Goal: Task Accomplishment & Management: Use online tool/utility

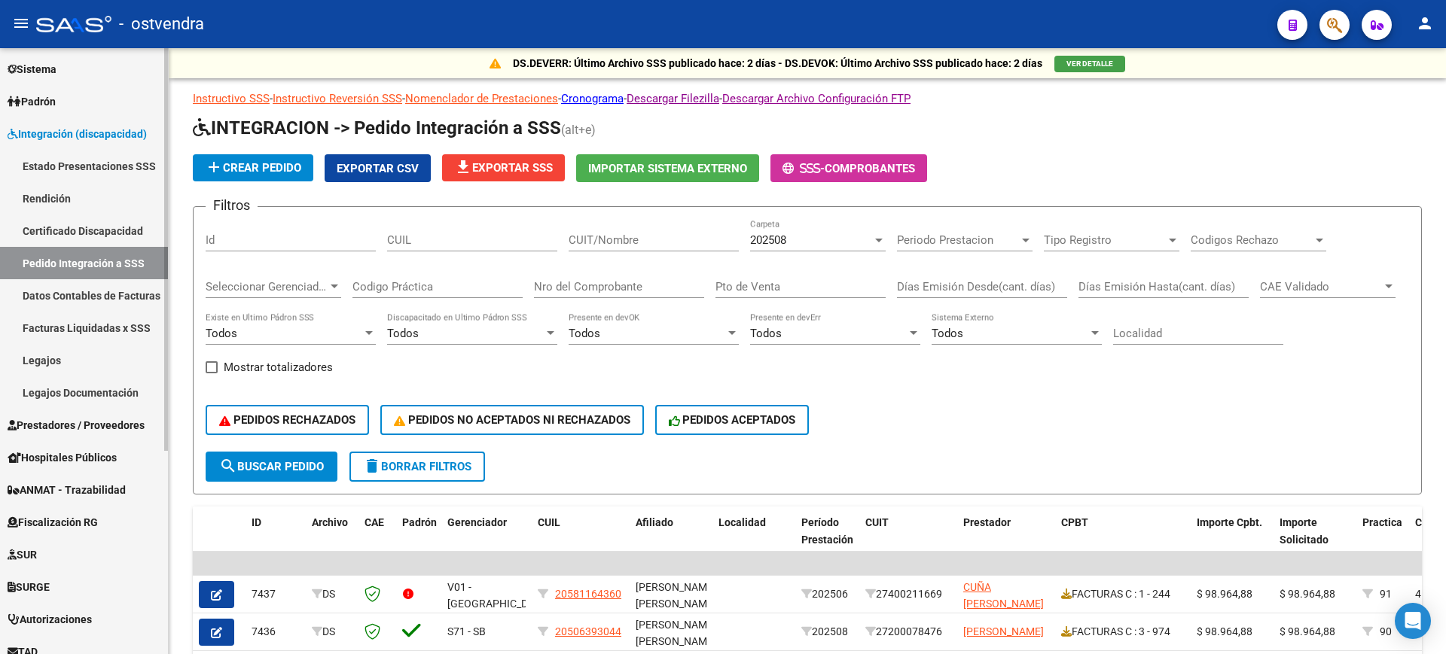
scroll to position [224, 0]
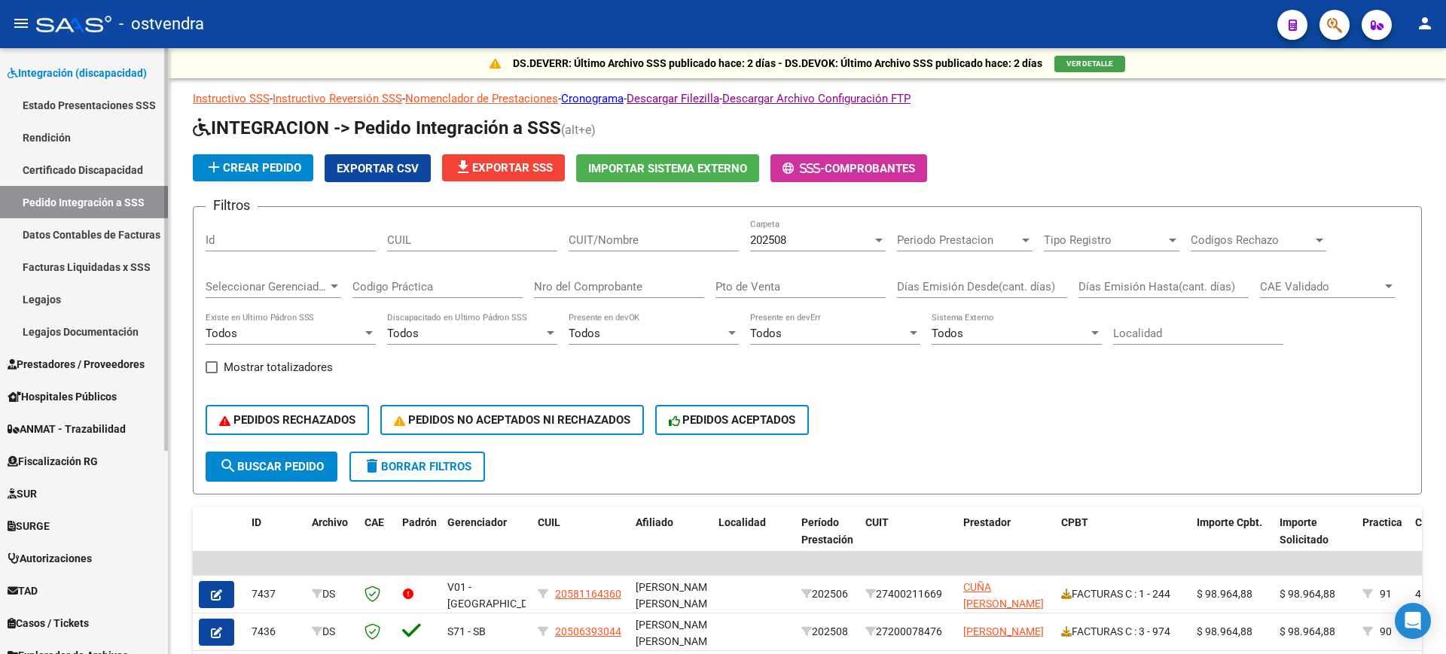
click at [154, 551] on div "Firma Express Inicio Calendario SSS Instructivos Contacto OS Reportes Tablero d…" at bounding box center [86, 280] width 172 height 912
click at [125, 356] on span "Prestadores / Proveedores" at bounding box center [76, 364] width 137 height 17
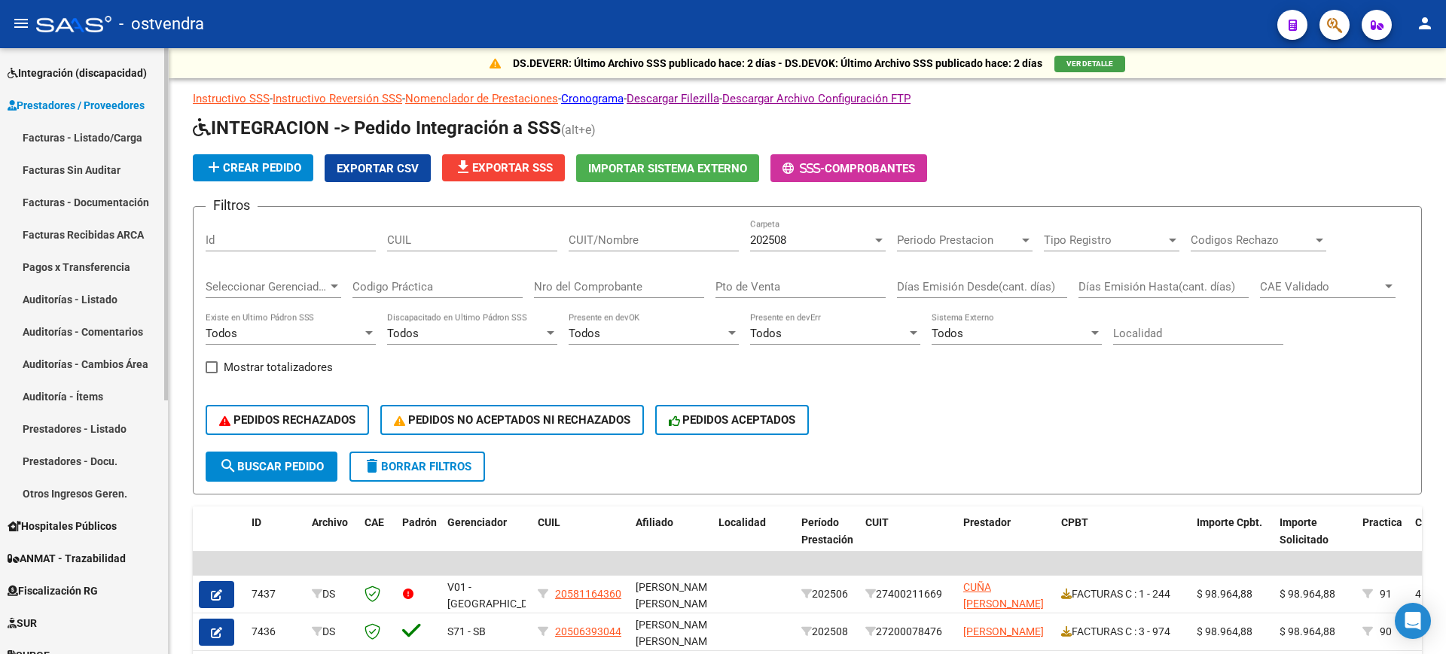
click at [85, 303] on link "Auditorías - Listado" at bounding box center [84, 299] width 168 height 32
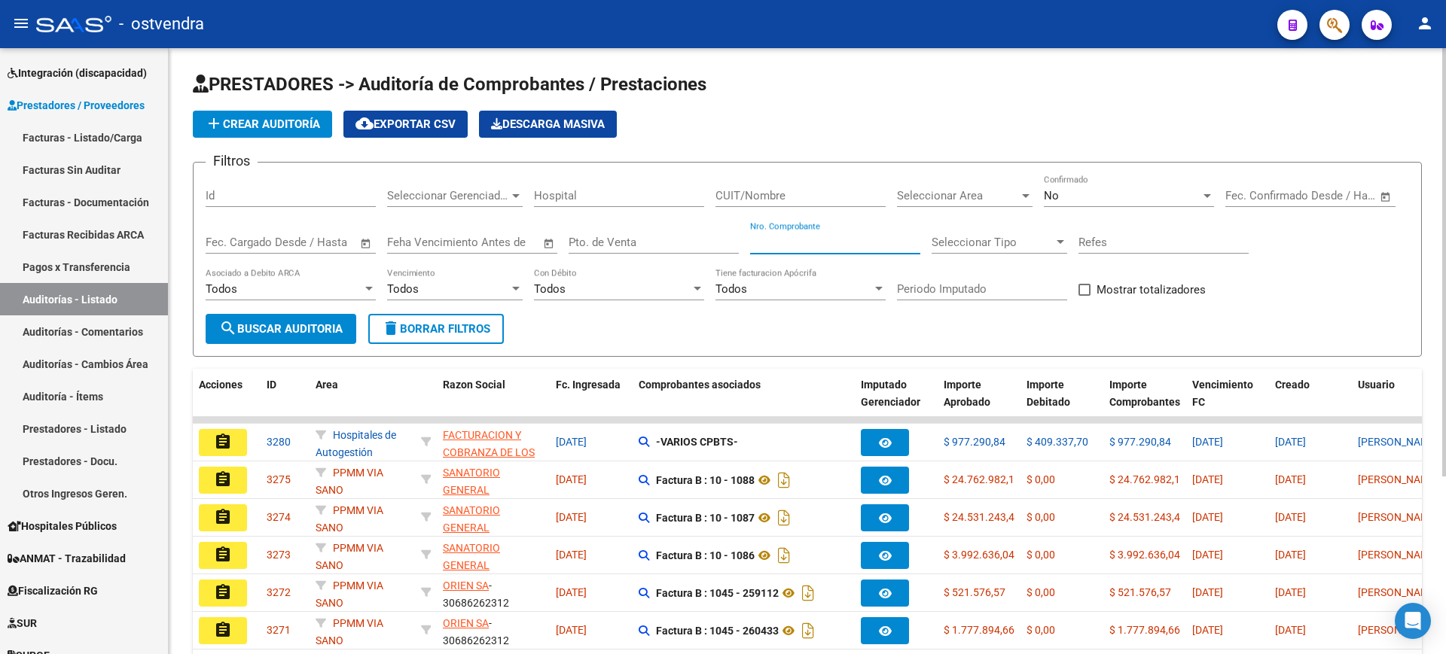
click at [824, 238] on input "Nro. Comprobante" at bounding box center [835, 243] width 170 height 14
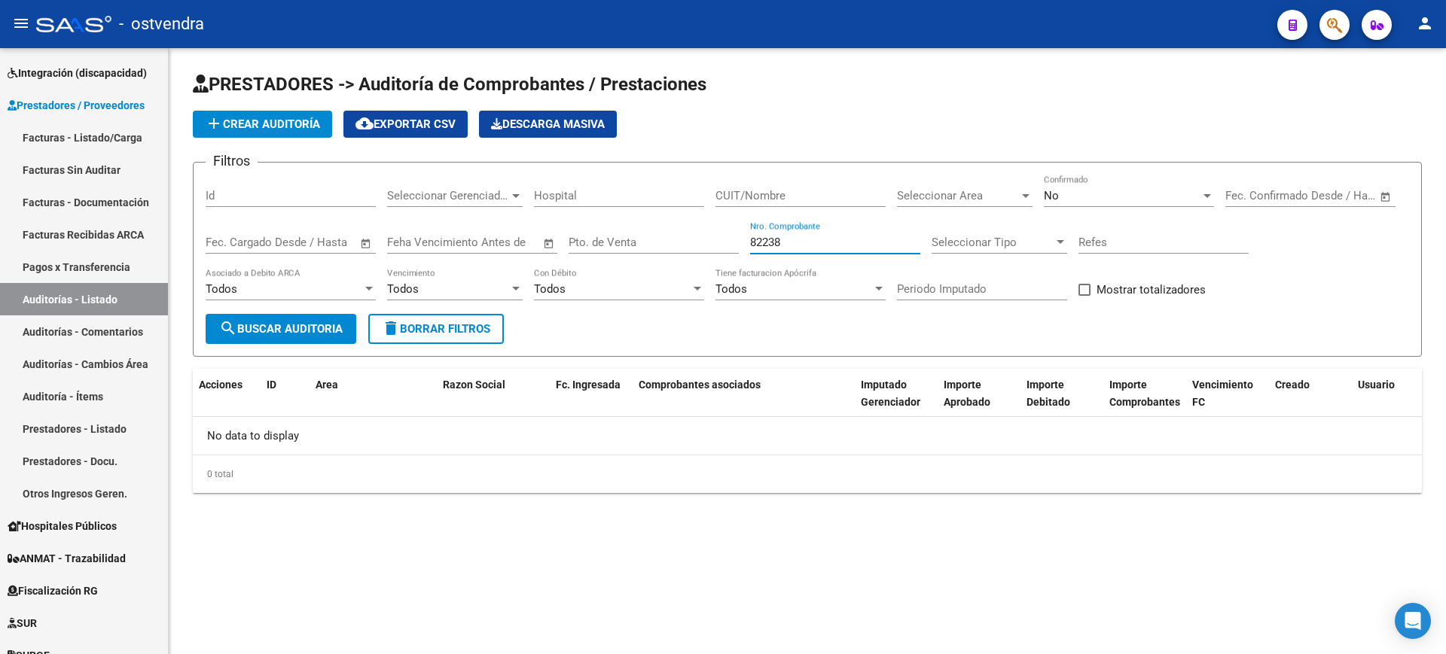
type input "82238"
click at [1118, 202] on div "No" at bounding box center [1122, 196] width 157 height 14
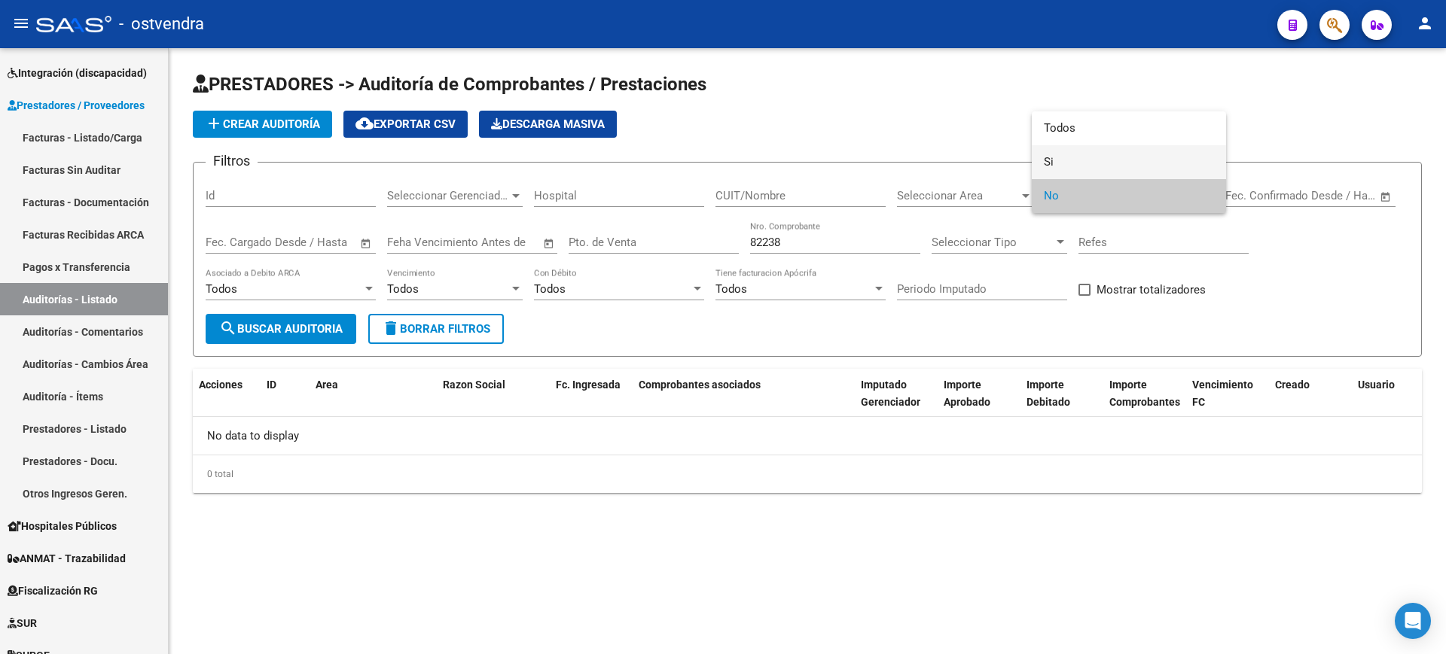
click at [1075, 163] on span "Si" at bounding box center [1129, 162] width 170 height 34
click at [307, 338] on button "search Buscar Auditoria" at bounding box center [281, 329] width 151 height 30
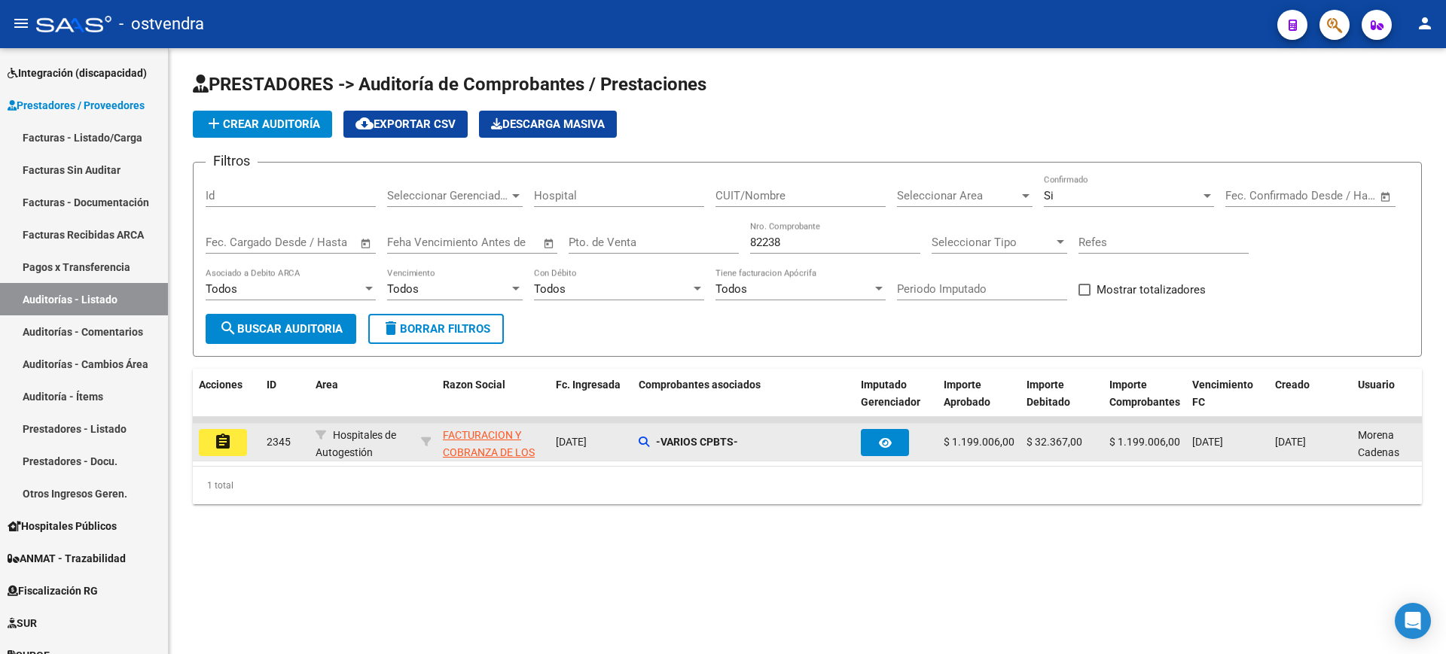
click at [230, 441] on mat-icon "assignment" at bounding box center [223, 442] width 18 height 18
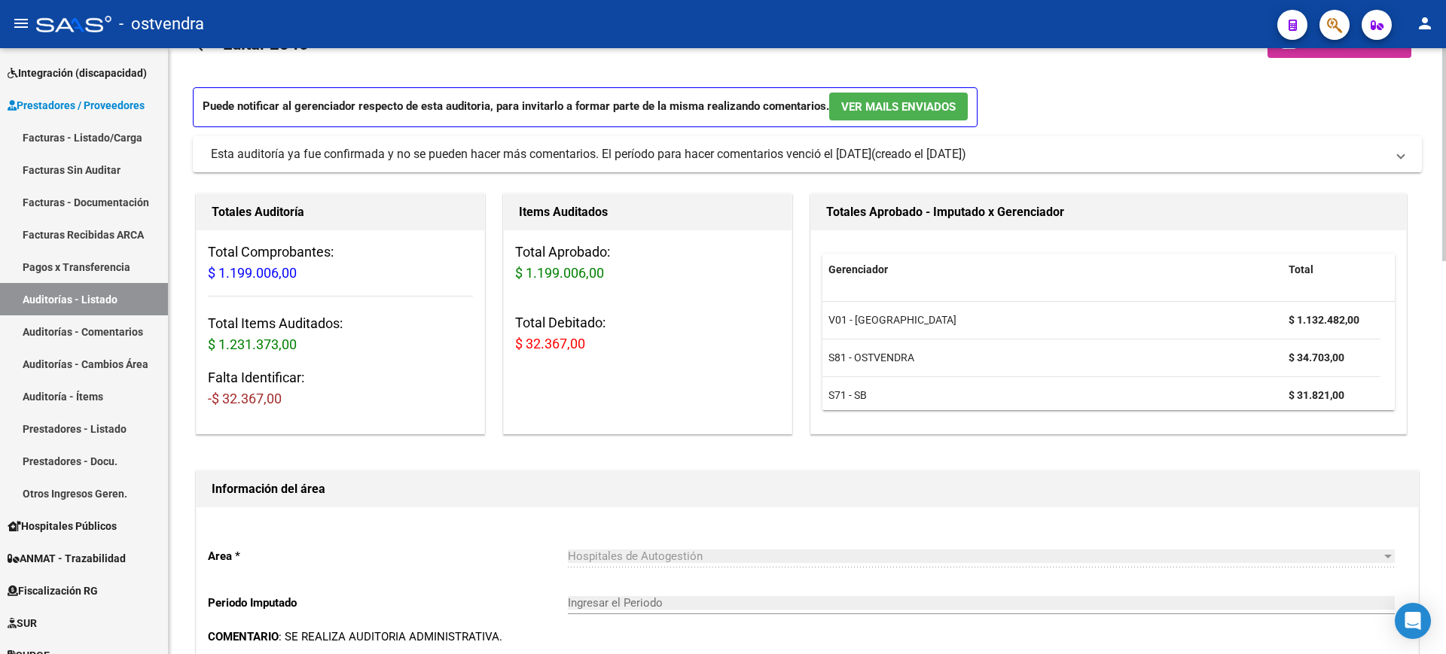
scroll to position [49, 0]
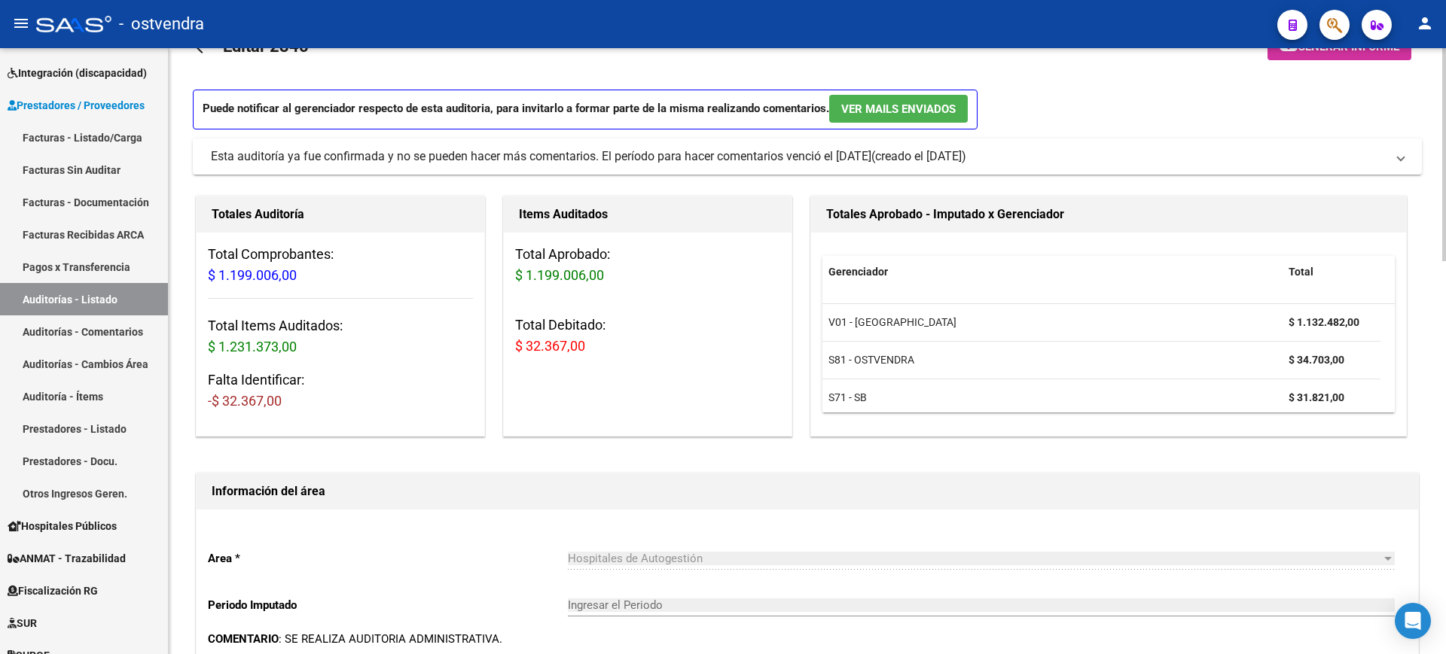
click at [1445, 172] on div at bounding box center [1444, 172] width 4 height 213
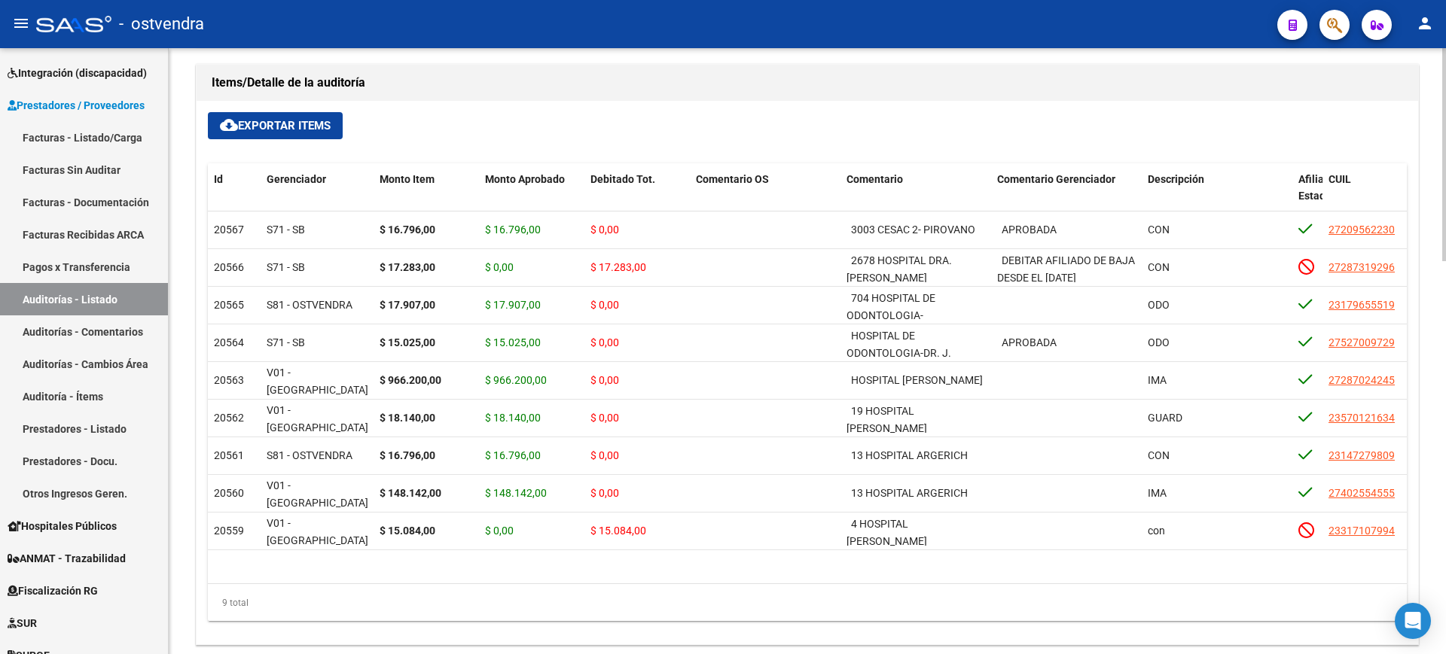
scroll to position [1035, 0]
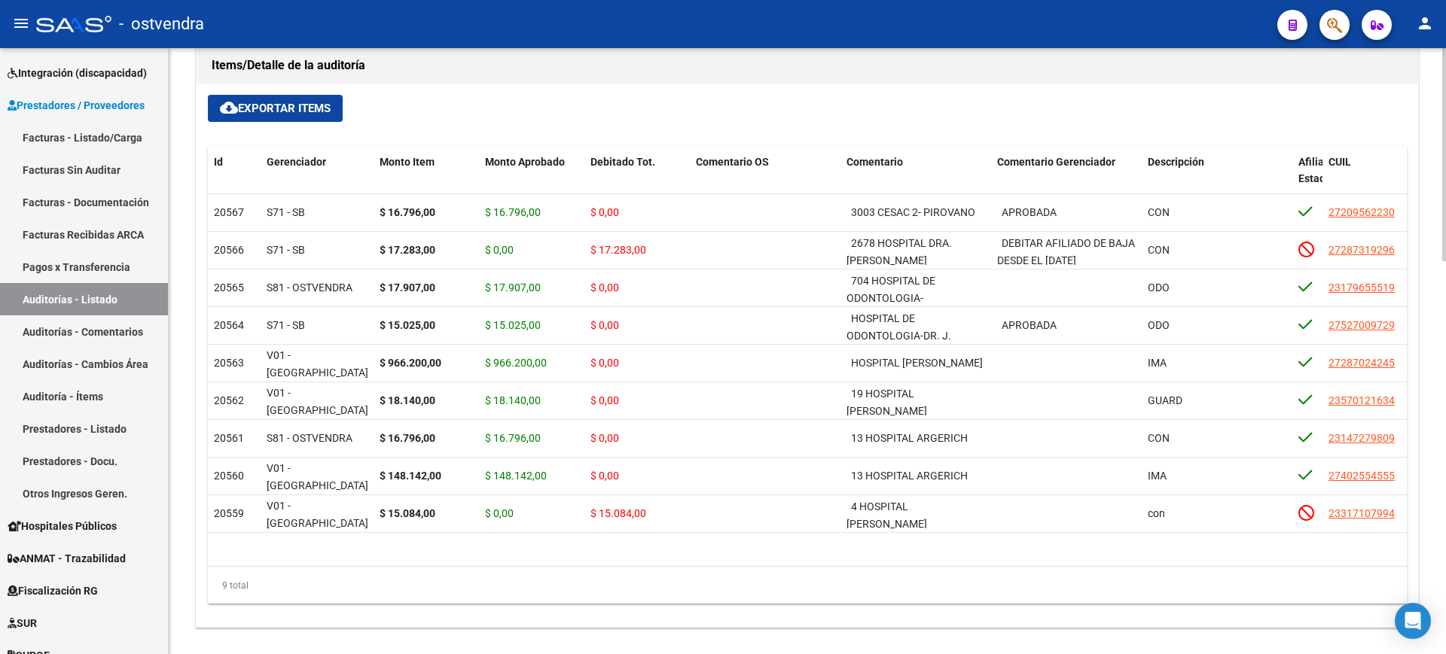
click at [606, 146] on datatable-header-cell "Debitado Tot." at bounding box center [636, 179] width 105 height 66
click at [605, 162] on span "Debitado Tot." at bounding box center [622, 162] width 65 height 12
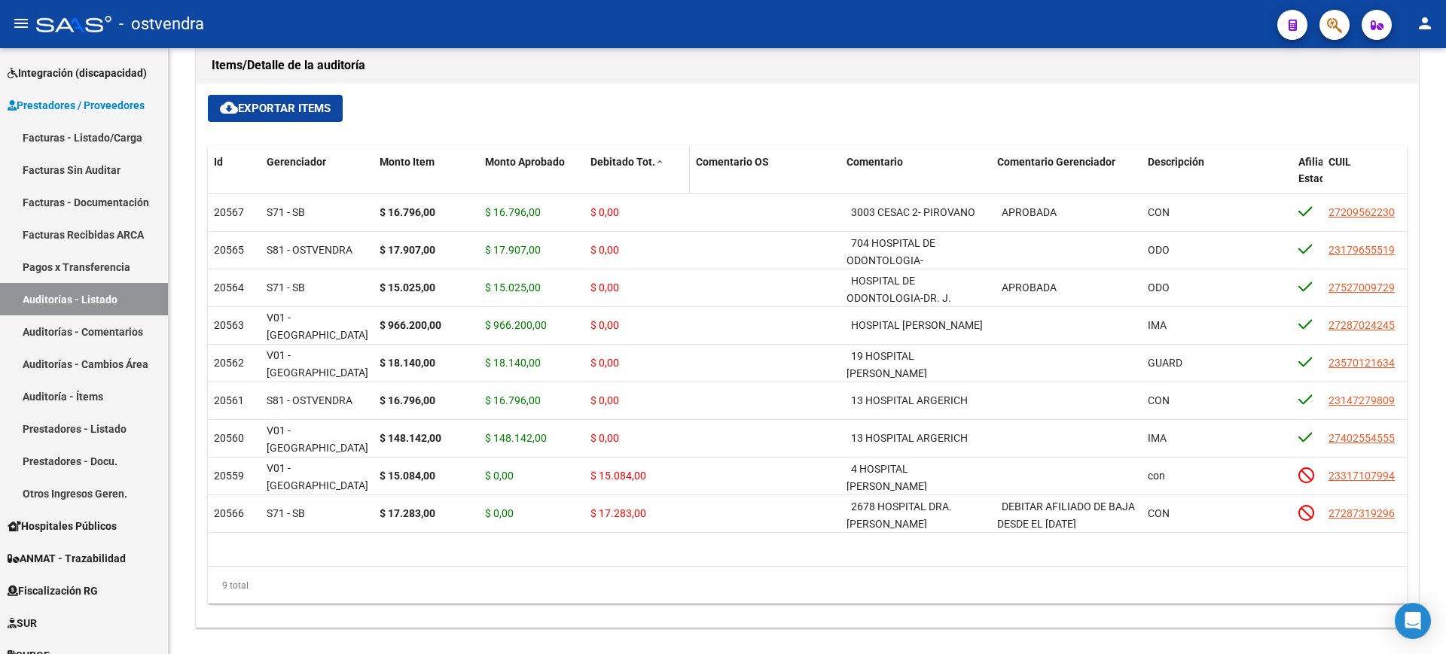
click at [605, 162] on span "Debitado Tot." at bounding box center [622, 162] width 65 height 12
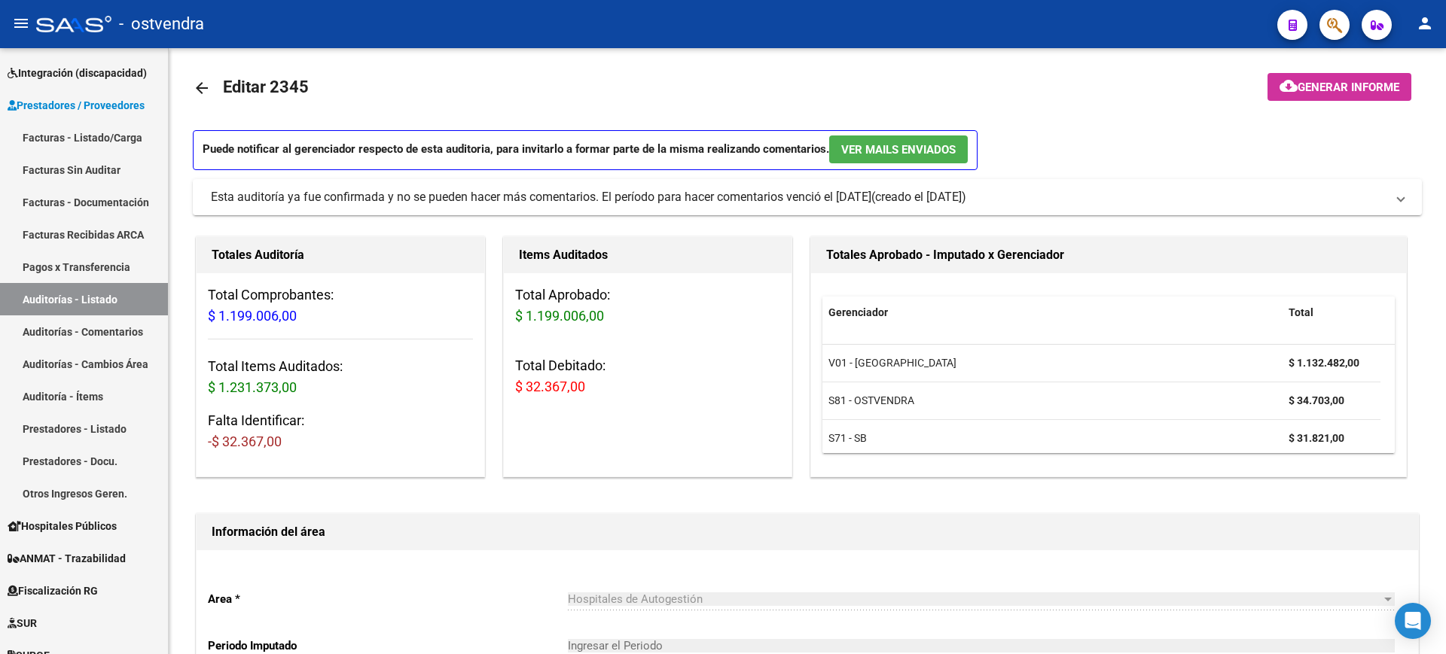
scroll to position [0, 0]
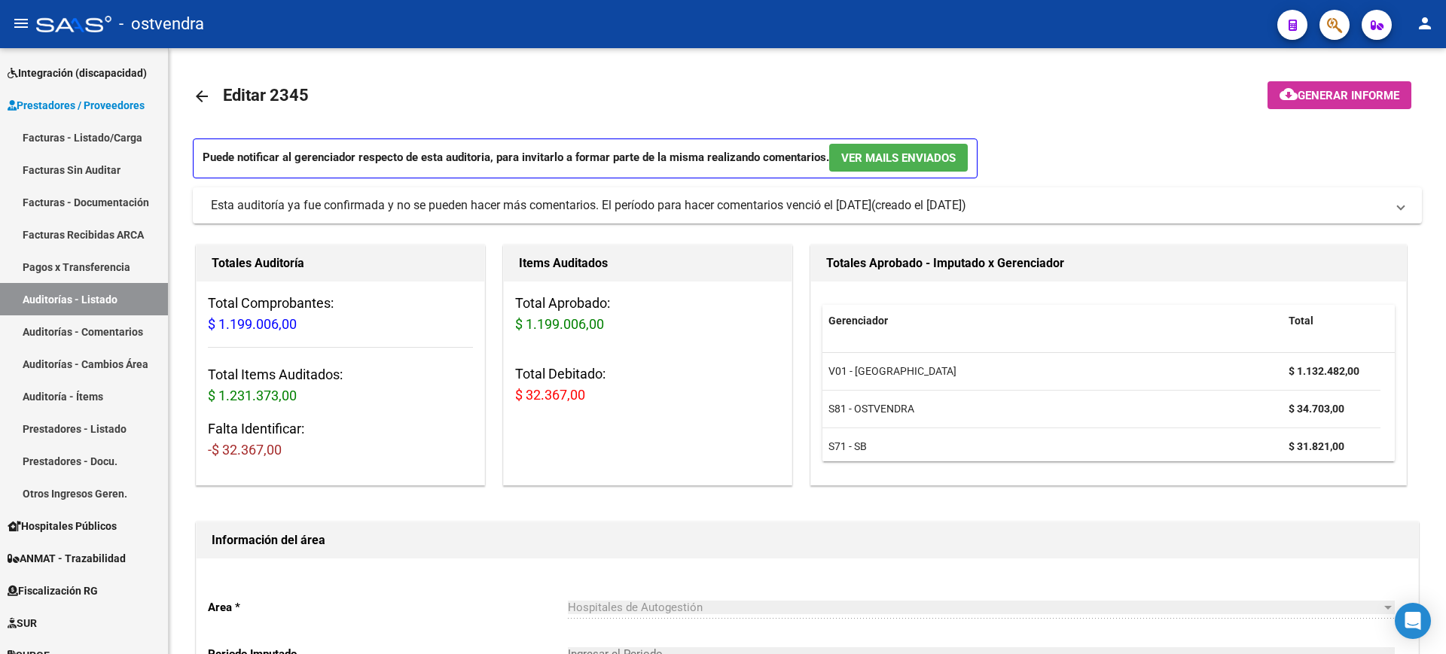
click at [1445, 0] on html "menu - ostvendra person Firma Express Inicio Calendario SSS Instructivos Contac…" at bounding box center [723, 327] width 1446 height 654
click at [1445, 197] on div at bounding box center [1444, 154] width 4 height 213
